Goal: Navigation & Orientation: Understand site structure

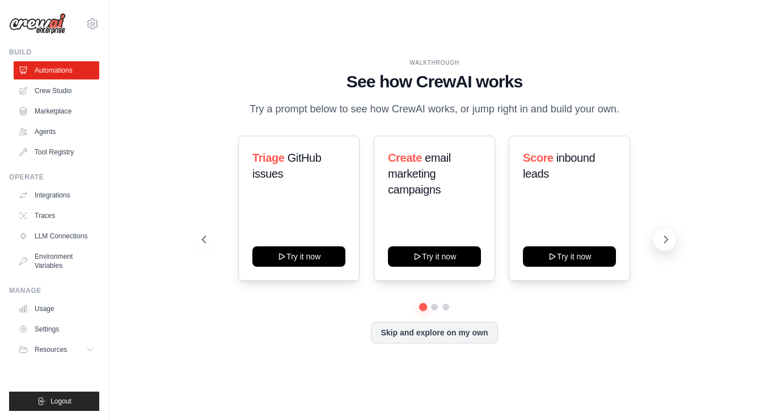
click at [665, 242] on icon at bounding box center [665, 239] width 3 height 7
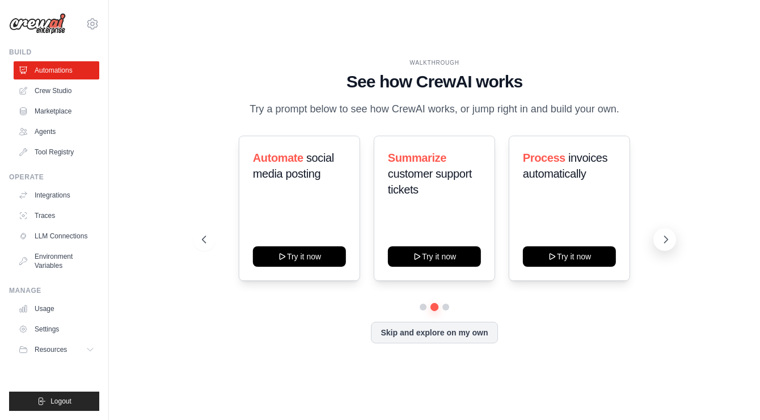
click at [663, 241] on icon at bounding box center [665, 239] width 11 height 11
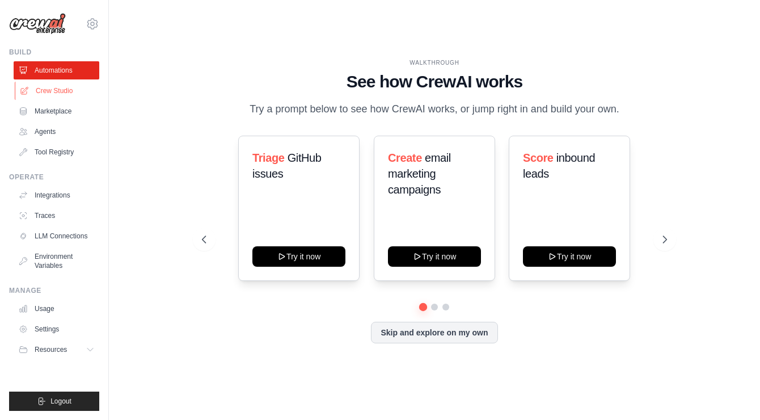
click at [61, 95] on link "Crew Studio" at bounding box center [58, 91] width 86 height 18
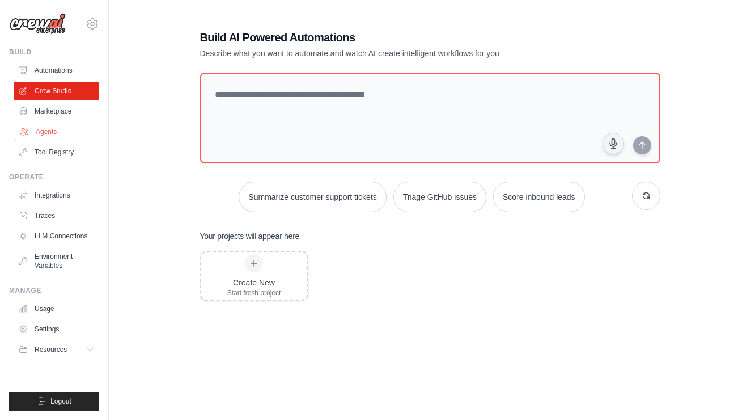
click at [71, 130] on link "Agents" at bounding box center [58, 131] width 86 height 18
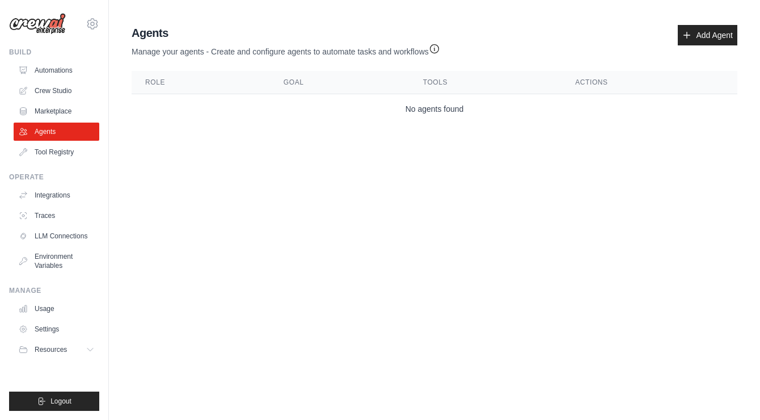
click at [68, 142] on ul "Automations Crew Studio Marketplace Agents Tool Registry" at bounding box center [57, 111] width 86 height 100
click at [68, 146] on link "Tool Registry" at bounding box center [58, 152] width 86 height 18
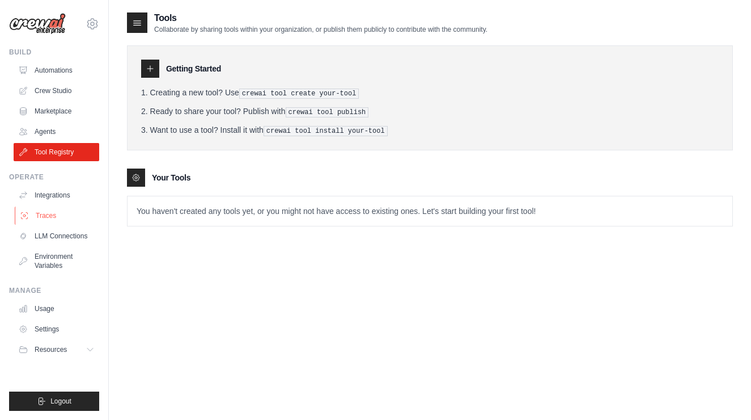
click at [56, 215] on link "Traces" at bounding box center [58, 215] width 86 height 18
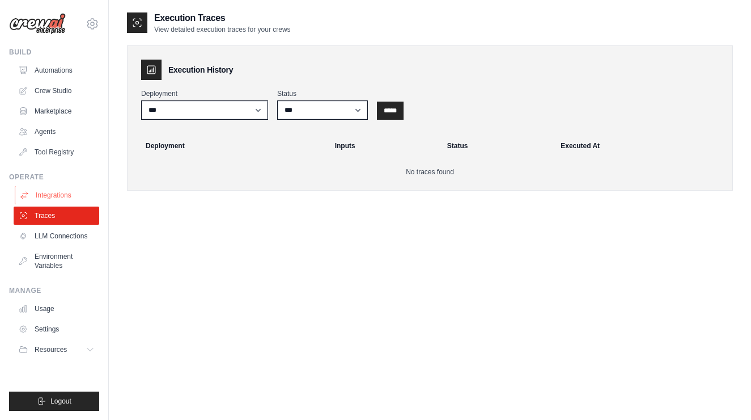
click at [58, 190] on link "Integrations" at bounding box center [58, 195] width 86 height 18
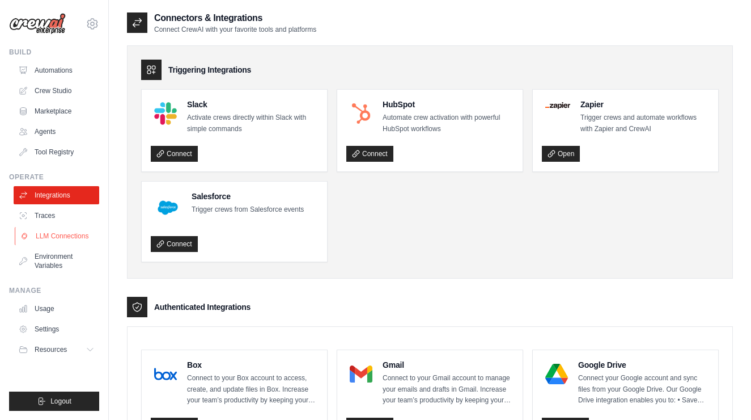
click at [52, 233] on link "LLM Connections" at bounding box center [58, 236] width 86 height 18
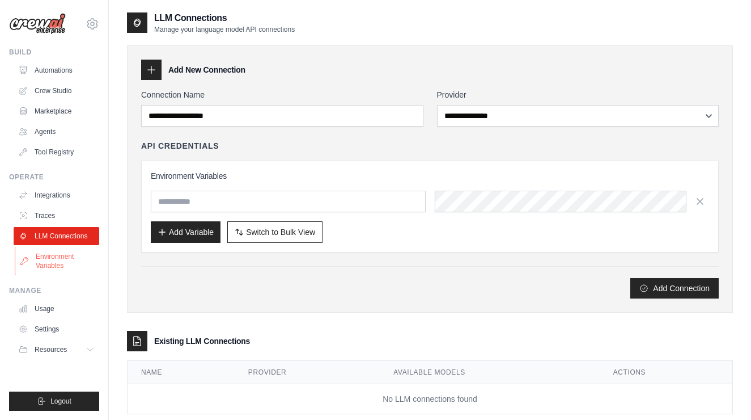
click at [49, 257] on link "Environment Variables" at bounding box center [58, 260] width 86 height 27
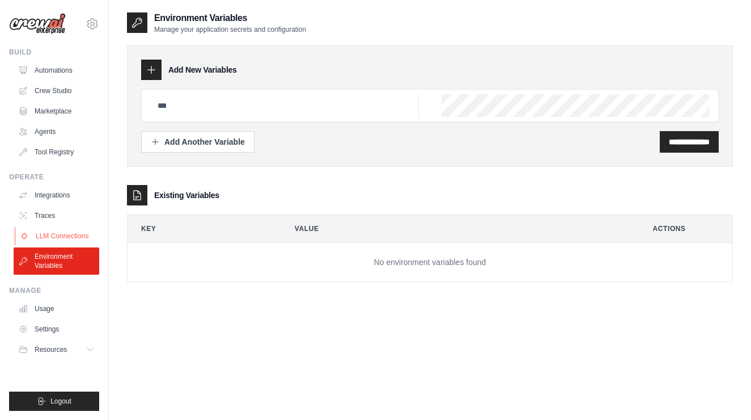
click at [56, 241] on link "LLM Connections" at bounding box center [58, 236] width 86 height 18
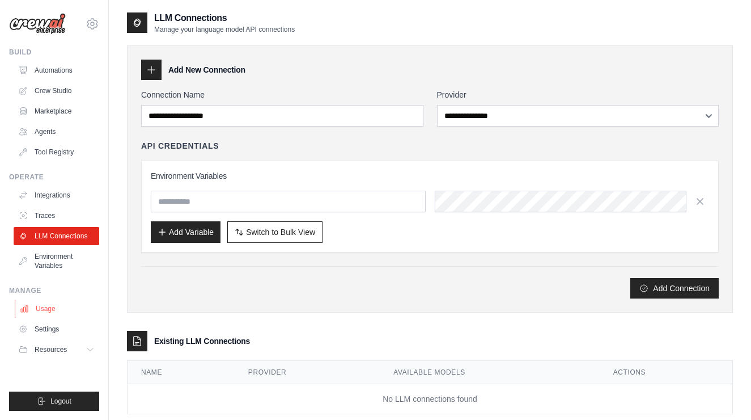
click at [44, 305] on link "Usage" at bounding box center [58, 308] width 86 height 18
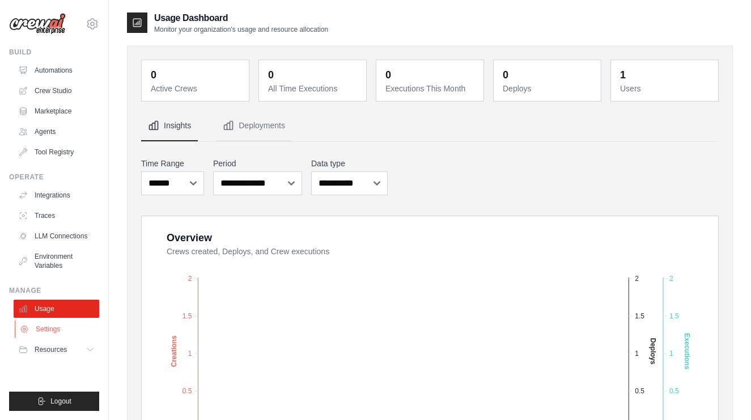
click at [38, 334] on link "Settings" at bounding box center [58, 329] width 86 height 18
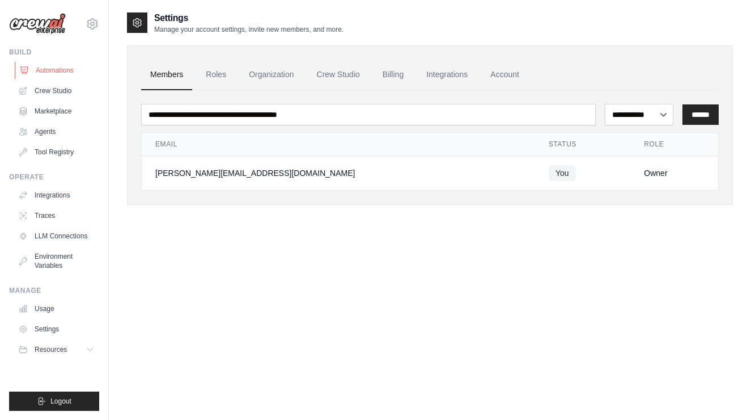
click at [79, 73] on link "Automations" at bounding box center [58, 70] width 86 height 18
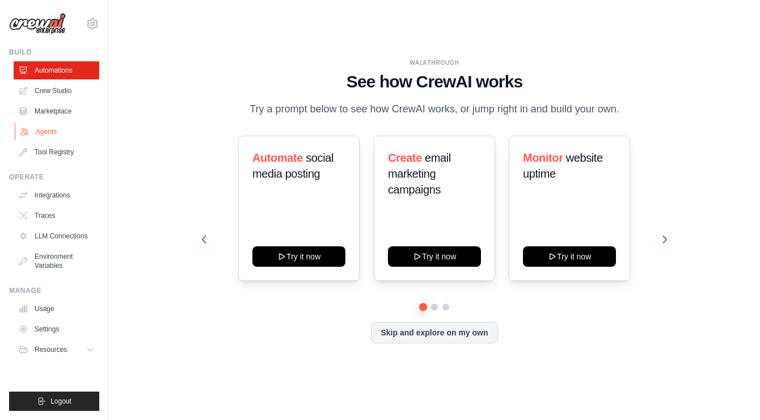
click at [58, 136] on link "Agents" at bounding box center [58, 131] width 86 height 18
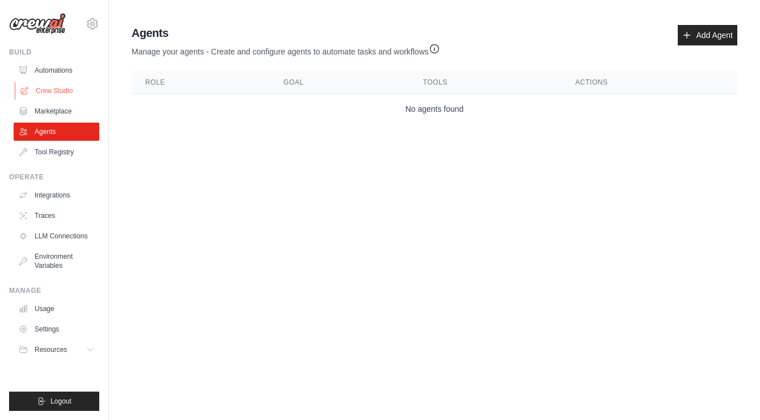
click at [69, 87] on link "Crew Studio" at bounding box center [58, 91] width 86 height 18
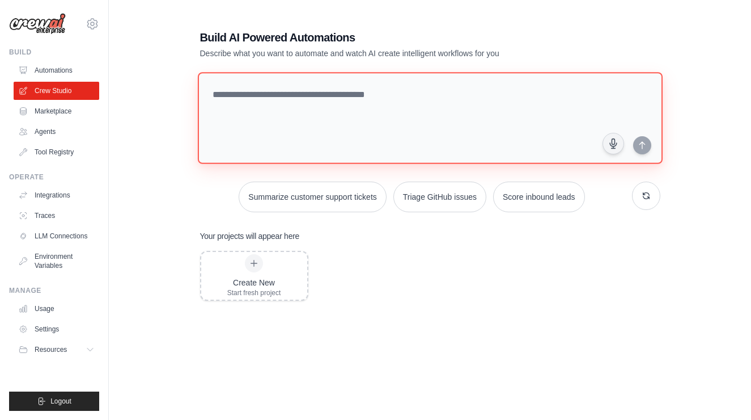
click at [272, 95] on textarea at bounding box center [429, 118] width 465 height 92
